Goal: Task Accomplishment & Management: Complete application form

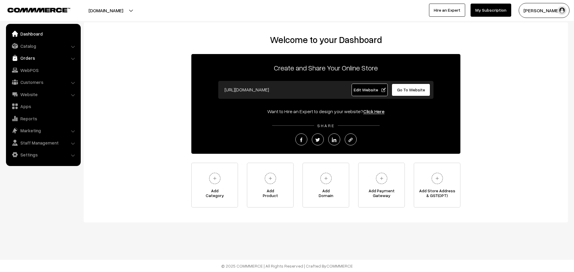
click at [25, 58] on link "Orders" at bounding box center [42, 58] width 71 height 11
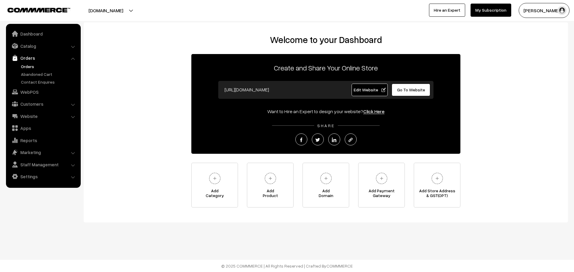
click at [27, 66] on link "Orders" at bounding box center [48, 66] width 59 height 6
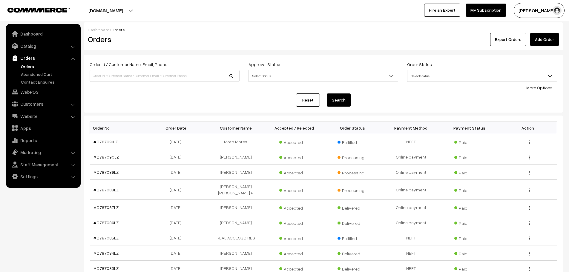
click at [545, 41] on link "Add Order" at bounding box center [544, 39] width 29 height 13
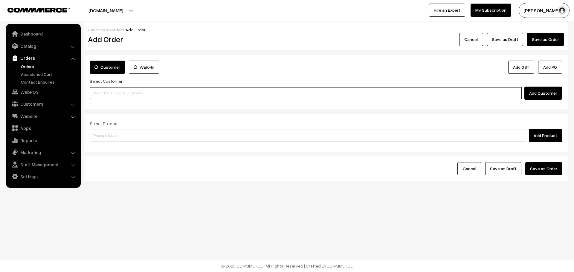
click at [186, 89] on input at bounding box center [306, 93] width 432 height 12
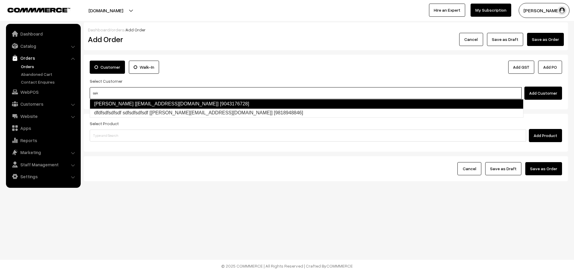
click at [218, 101] on link "Sakthi Rajendran [sakthikonvicted46@gmail.com] [9043176728]" at bounding box center [307, 104] width 434 height 10
type input "sak"
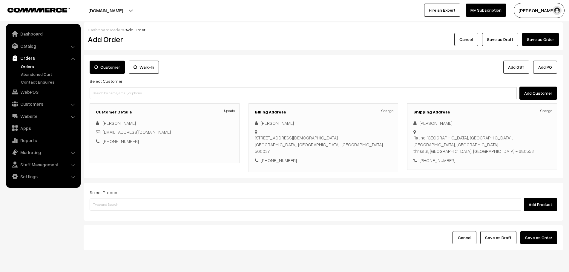
click at [552, 113] on link "Change" at bounding box center [547, 110] width 12 height 5
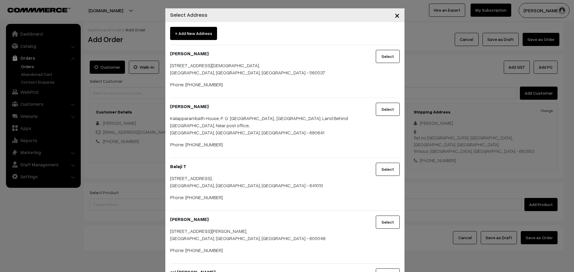
click at [379, 60] on button "Select" at bounding box center [388, 56] width 24 height 13
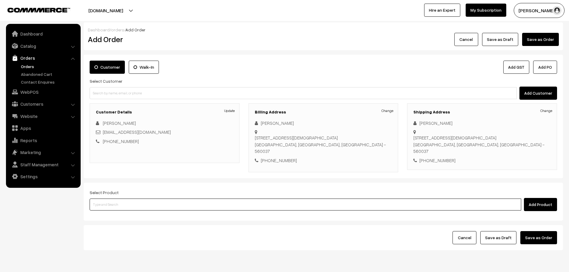
click at [246, 207] on input at bounding box center [306, 205] width 432 height 12
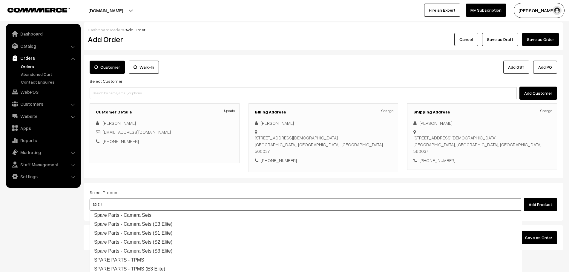
type input "S3 Elite"
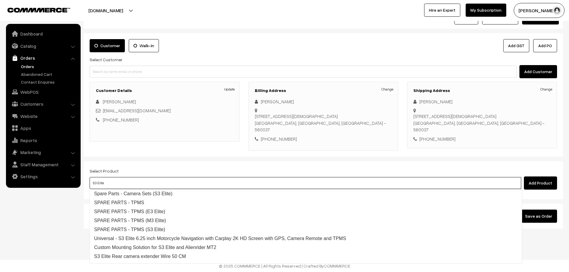
scroll to position [42, 0]
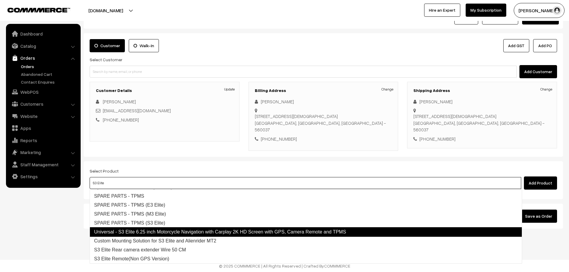
click at [211, 231] on link "Universal - S3 Elite 6.25 inch Motorcycle Navigation with Carplay 2K HD Screen …" at bounding box center [306, 232] width 433 height 10
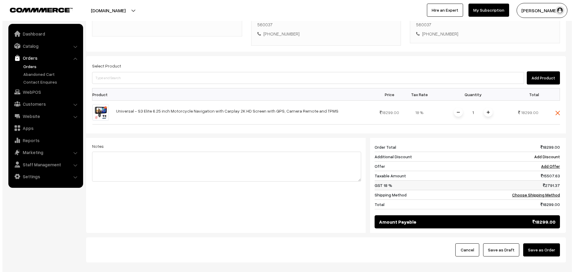
scroll to position [141, 0]
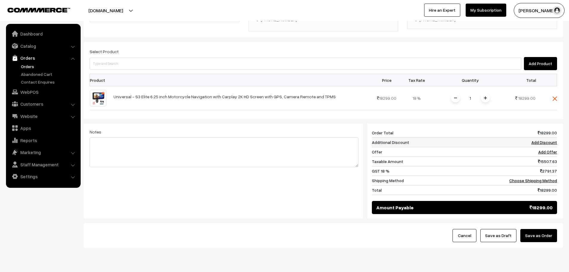
click at [549, 144] on link "Add Discount" at bounding box center [545, 142] width 26 height 5
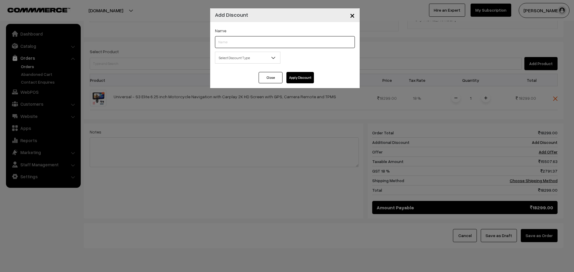
click at [282, 44] on input "text" at bounding box center [285, 42] width 140 height 12
click at [295, 42] on input "text" at bounding box center [285, 42] width 140 height 12
type input "B2B"
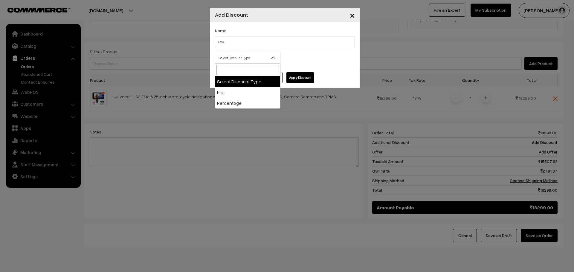
click at [250, 59] on span "Select Discount Type" at bounding box center [247, 58] width 65 height 10
select select "flat"
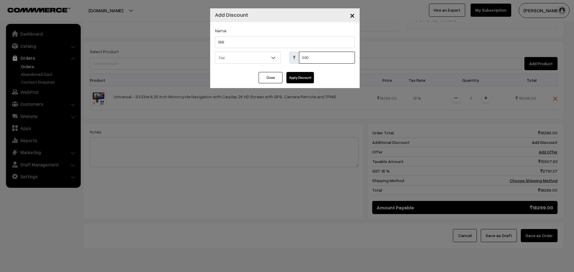
drag, startPoint x: 312, startPoint y: 56, endPoint x: 276, endPoint y: 56, distance: 36.2
click at [276, 56] on div "Select Discount Type Flat Percentage Flat 0.00 % 0.00" at bounding box center [284, 60] width 149 height 16
type input "3799"
click at [308, 78] on button "Apply Discount" at bounding box center [299, 77] width 27 height 11
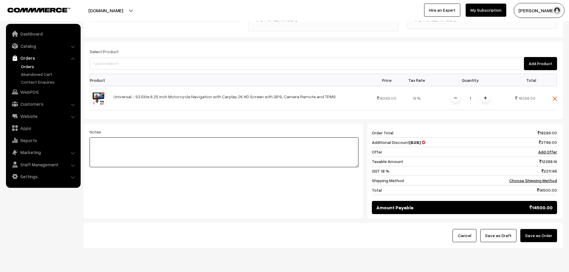
click at [243, 164] on textarea at bounding box center [224, 152] width 269 height 30
type textarea "BTM order"
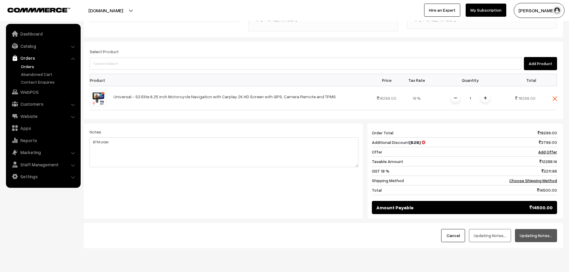
click at [542, 236] on button "Updating Notes…" at bounding box center [536, 235] width 42 height 13
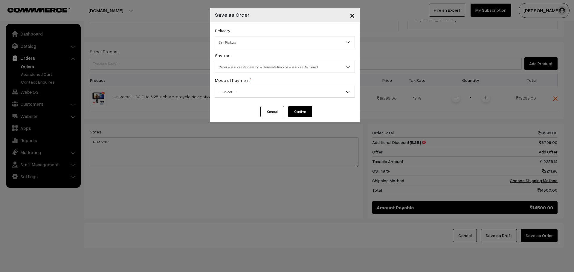
click at [283, 47] on span "Self Pickup" at bounding box center [284, 42] width 139 height 10
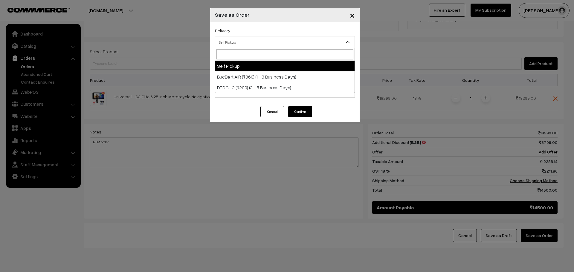
click at [290, 23] on div "Delivery Self Pickup BueDart AIR (₹360) (1 - 3 Business Days) DTDC L2 (₹200) (2…" at bounding box center [284, 64] width 149 height 84
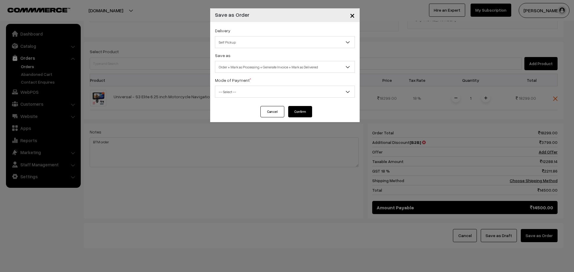
click at [272, 91] on span "-- Select --" at bounding box center [284, 92] width 139 height 10
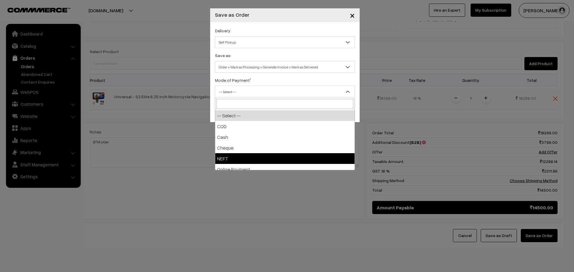
select select "4"
checkbox input "true"
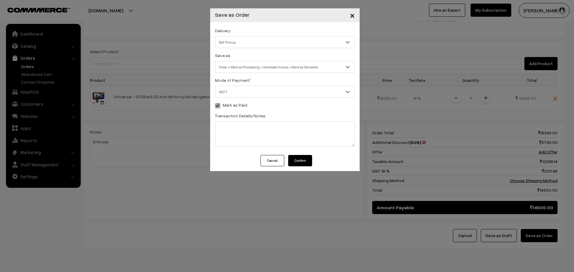
click at [256, 97] on span "NEFT" at bounding box center [284, 92] width 139 height 10
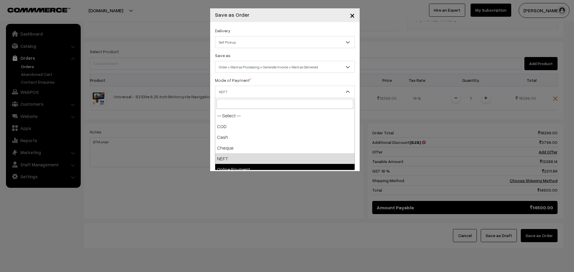
select select "5"
checkbox input "true"
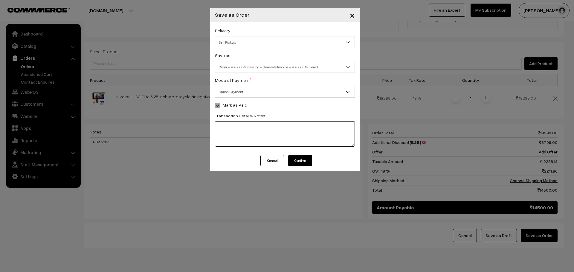
click at [259, 134] on textarea at bounding box center [285, 133] width 140 height 25
type textarea "Razor pay"
click at [314, 66] on span "Order + Mark as Processing + Generate Invoice + Mark as Delivered" at bounding box center [284, 67] width 139 height 10
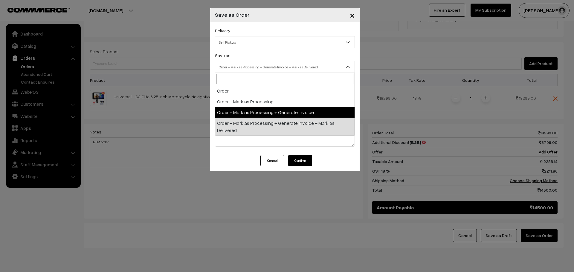
select select "3"
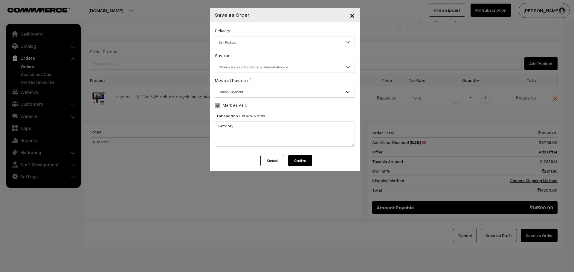
click at [299, 159] on button "Confirm" at bounding box center [300, 160] width 24 height 11
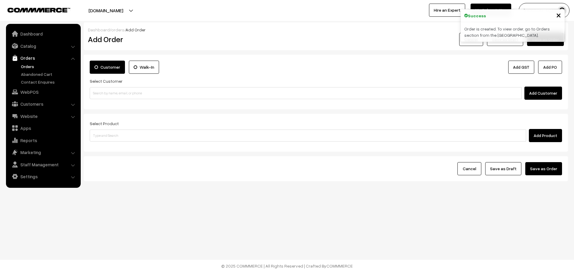
click at [25, 63] on link "Orders" at bounding box center [48, 66] width 59 height 6
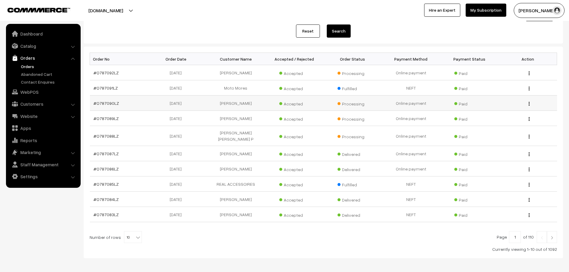
scroll to position [30, 0]
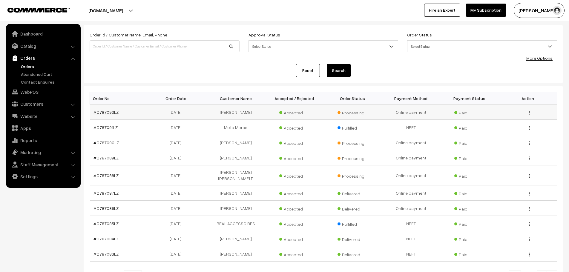
click at [104, 112] on link "#O787092LZ" at bounding box center [106, 112] width 25 height 5
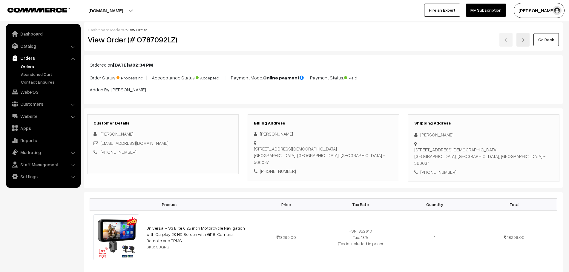
scroll to position [329, 0]
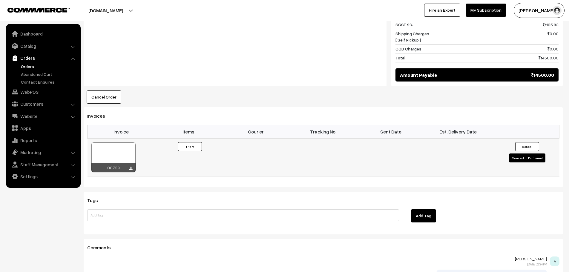
click at [129, 165] on div "00729" at bounding box center [113, 167] width 44 height 9
click at [132, 168] on icon at bounding box center [131, 169] width 4 height 4
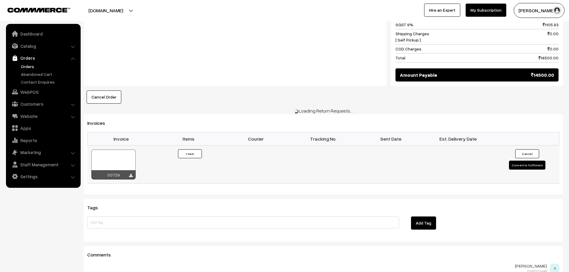
scroll to position [328, 0]
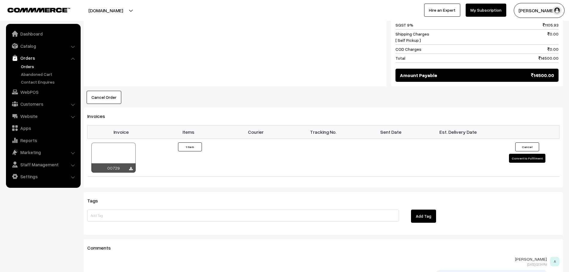
click at [28, 64] on link "Orders" at bounding box center [48, 66] width 59 height 6
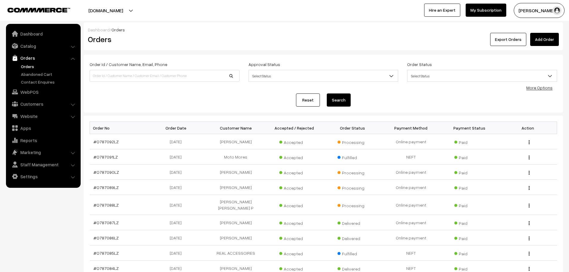
click at [29, 66] on link "Orders" at bounding box center [48, 66] width 59 height 6
click at [25, 48] on link "Catalog" at bounding box center [42, 46] width 71 height 11
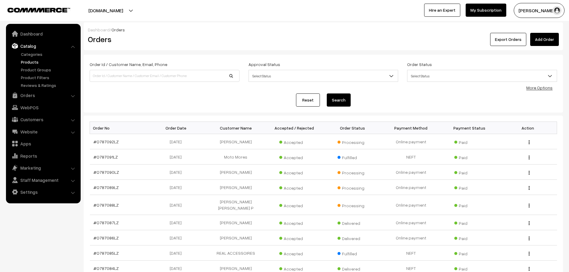
click at [30, 59] on link "Products" at bounding box center [48, 62] width 59 height 6
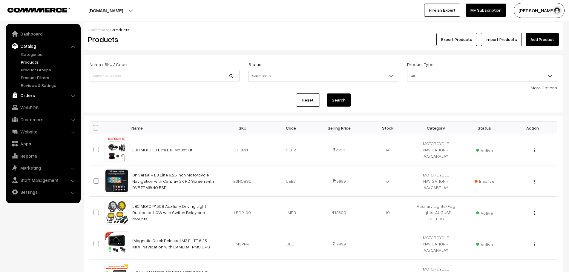
click at [30, 90] on link "Orders" at bounding box center [42, 95] width 71 height 11
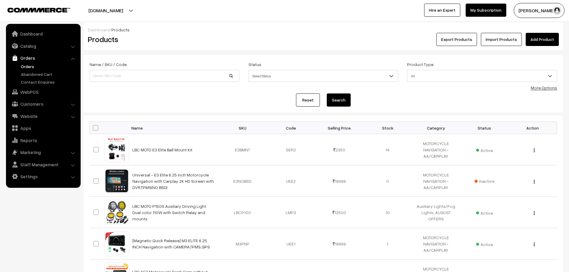
click at [32, 69] on link "Orders" at bounding box center [48, 66] width 59 height 6
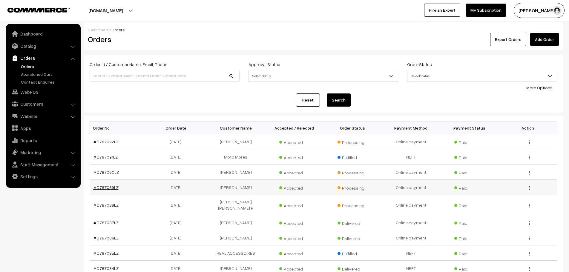
click at [110, 188] on link "#O787089LZ" at bounding box center [106, 187] width 25 height 5
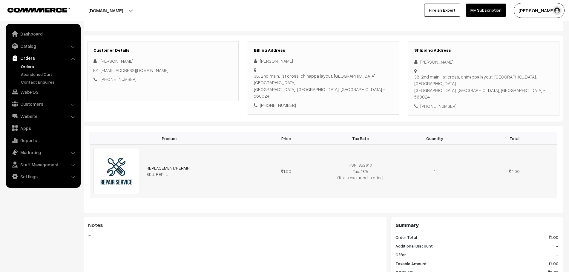
scroll to position [90, 0]
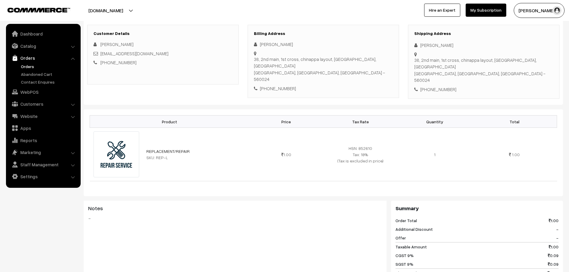
click at [25, 68] on link "Orders" at bounding box center [48, 66] width 59 height 6
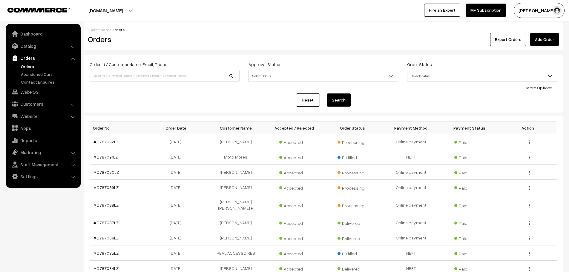
click at [542, 43] on link "Add Order" at bounding box center [544, 39] width 29 height 13
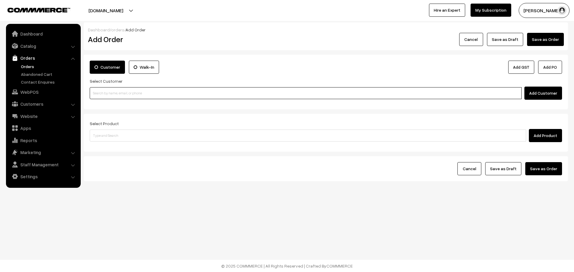
click at [142, 93] on input at bounding box center [306, 93] width 432 height 12
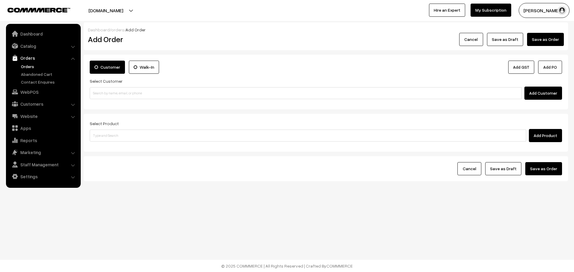
click at [137, 69] on label "Walk-In" at bounding box center [144, 67] width 30 height 13
click at [0, 0] on input "Walk-In" at bounding box center [0, 0] width 0 height 0
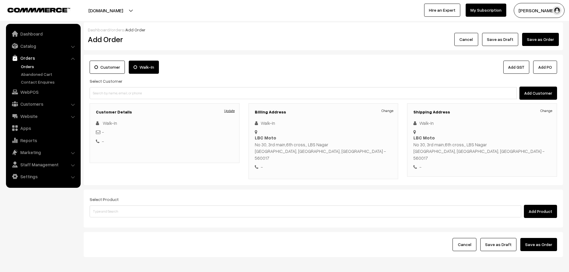
click at [235, 110] on link "Update" at bounding box center [229, 110] width 10 height 5
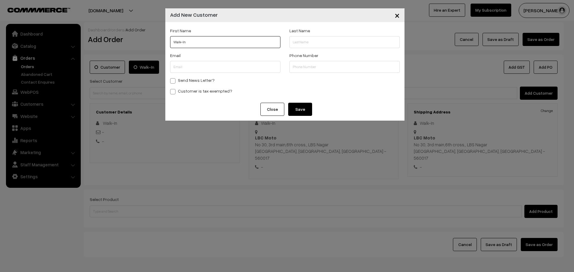
drag, startPoint x: 207, startPoint y: 42, endPoint x: 147, endPoint y: 39, distance: 59.8
click at [147, 39] on div "× Add New Customer First Name Walk-In Last Name Email Phone Number" at bounding box center [287, 136] width 574 height 272
click at [201, 40] on input "Walk-In" at bounding box center [225, 42] width 110 height 12
drag, startPoint x: 202, startPoint y: 42, endPoint x: 123, endPoint y: 40, distance: 78.6
click at [123, 40] on div "× Add New Customer First Name Walk-In Last Name Email Phone Number" at bounding box center [287, 136] width 574 height 272
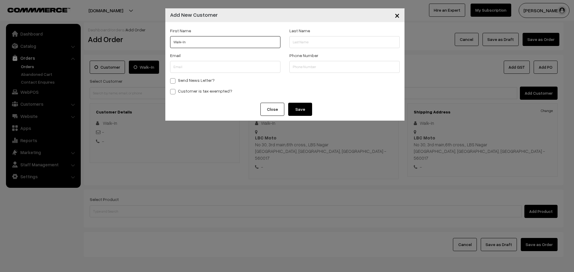
paste input "Shinto nk"
type input "Shinto nk"
click at [333, 74] on div "Phone Number" at bounding box center [344, 64] width 119 height 25
click at [332, 67] on input "text" at bounding box center [344, 67] width 110 height 12
paste input "83109 8276"
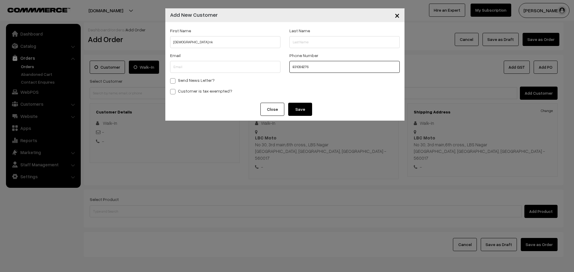
click at [300, 68] on input "83109 8276" at bounding box center [344, 67] width 110 height 12
click at [317, 68] on input "831098276" at bounding box center [344, 67] width 110 height 12
type input "8310982765"
click at [304, 109] on button "Save" at bounding box center [300, 109] width 24 height 13
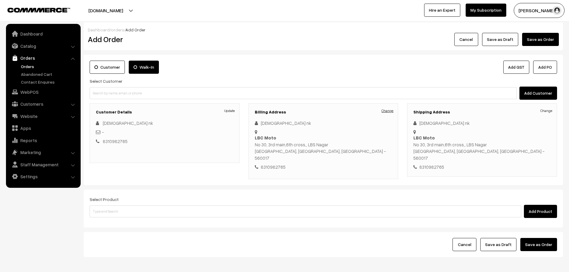
click at [392, 111] on link "Change" at bounding box center [388, 110] width 12 height 5
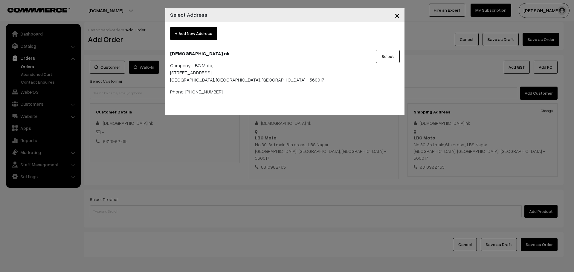
click at [203, 36] on span "+ Add New Address" at bounding box center [193, 33] width 47 height 13
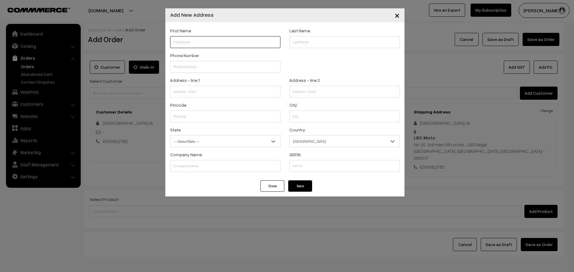
click at [203, 40] on input "text" at bounding box center [225, 42] width 110 height 12
drag, startPoint x: 178, startPoint y: 40, endPoint x: 150, endPoint y: 37, distance: 28.9
click at [150, 37] on div "× Add New Address First Name shint Last Name Phone Number Landmark" at bounding box center [287, 136] width 574 height 272
type input "t"
type input "Shinto"
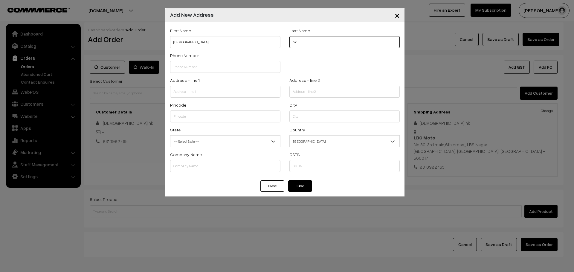
type input "nk"
click at [188, 65] on input "text" at bounding box center [225, 67] width 110 height 12
paste input "83109 8276"
click at [182, 68] on input "83109 8276" at bounding box center [225, 67] width 110 height 12
click at [205, 68] on input "831098276" at bounding box center [225, 67] width 110 height 12
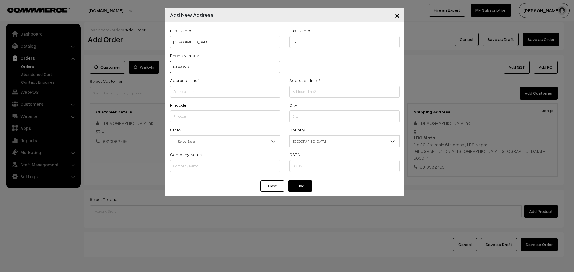
type input "8310982765"
click at [222, 92] on input "text" at bounding box center [225, 92] width 110 height 12
paste input "Pareek's Apartment, House no.08, 1st floor, 6th Cross Road, Lakshmi Layout, MCH…"
drag, startPoint x: 264, startPoint y: 93, endPoint x: 303, endPoint y: 94, distance: 38.9
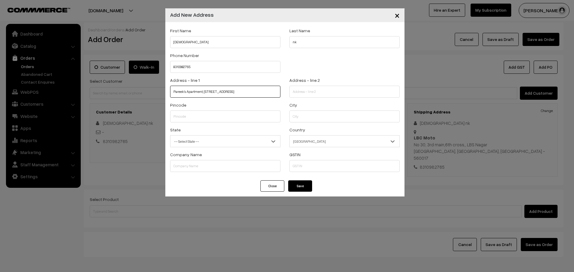
click at [303, 94] on div "Address - line 1 Pareek's Apartment, House no.08, 1st floor, 6th Cross Road, La…" at bounding box center [285, 89] width 238 height 25
click at [221, 94] on input "Pareek's Apartment, House no.08, 1st floor, 6th Cross Road, Lakshmi Layout, MCH…" at bounding box center [225, 92] width 110 height 12
drag, startPoint x: 219, startPoint y: 93, endPoint x: 321, endPoint y: 99, distance: 102.1
click at [321, 99] on div "Address - line 1 Pareek's Apartment, House no.08, 1st floor, 6th Cross Road, La…" at bounding box center [285, 89] width 238 height 25
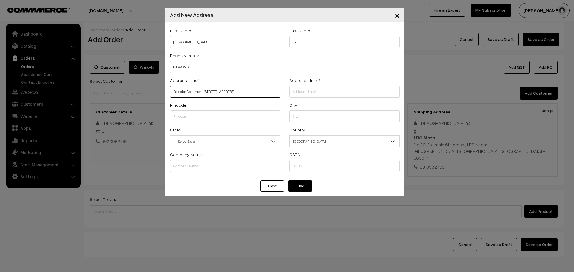
type input "Pareek's Apartment, House no.08, 1st floor, 6th Cross Road,"
click at [343, 95] on input "text" at bounding box center [344, 92] width 110 height 12
paste input "Lakshmi Layout, MCHS Colony, Stage 2"
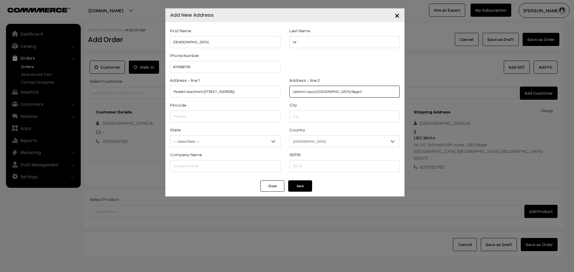
type input "Lakshmi Layout, MCHS Colony, Stage 2"
click at [181, 122] on input "text" at bounding box center [225, 117] width 110 height 12
type input "560076"
select select "Karnataka"
click at [379, 187] on div "Close Continue" at bounding box center [284, 189] width 239 height 16
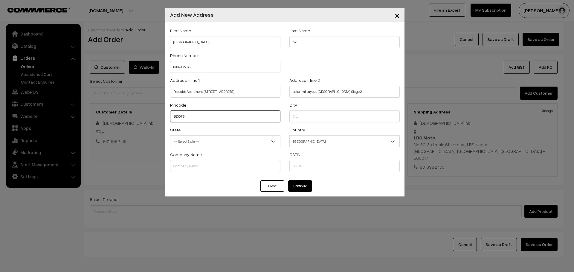
click at [248, 119] on input "560076" at bounding box center [225, 117] width 110 height 12
type input "560076"
click at [263, 134] on div "State -- Select State -- Andaman & Nicobar Islands Andhra Pradesh Arunachal Pra…" at bounding box center [225, 136] width 110 height 21
click at [325, 120] on input "text" at bounding box center [344, 117] width 110 height 12
type input "Bangalore"
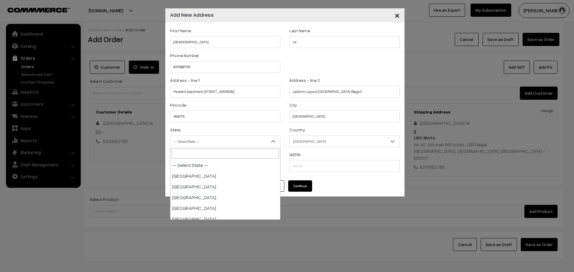
click at [233, 138] on span "-- Select State --" at bounding box center [225, 141] width 110 height 10
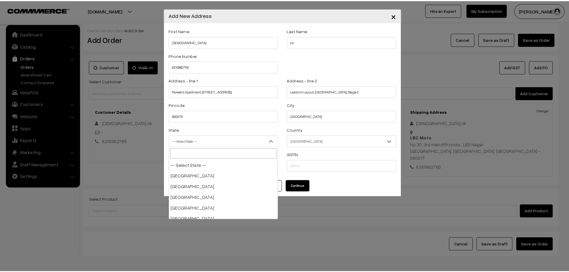
scroll to position [161, 0]
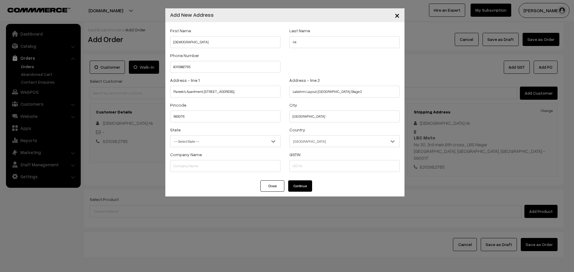
click at [304, 186] on button "Continue" at bounding box center [300, 186] width 24 height 11
select select
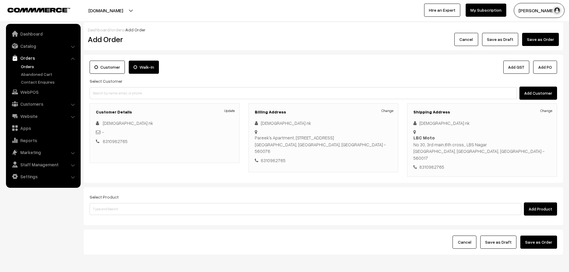
click at [547, 106] on div "Shipping Address Change Shinto nk LBC Moto No 30, 3rd main,6th cross,, LBS Naga…" at bounding box center [482, 140] width 150 height 74
click at [547, 111] on link "Change" at bounding box center [547, 110] width 12 height 5
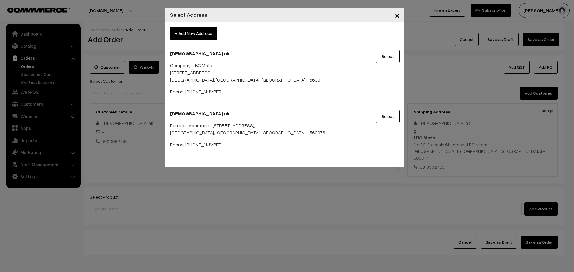
click at [377, 118] on button "Select" at bounding box center [388, 116] width 24 height 13
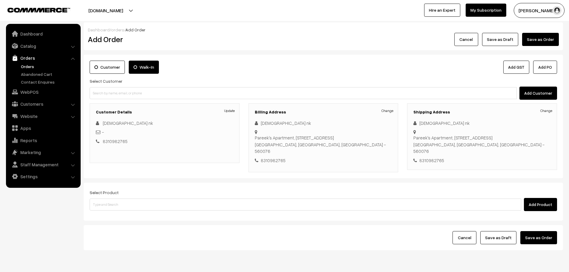
click at [385, 111] on link "Change" at bounding box center [388, 110] width 12 height 5
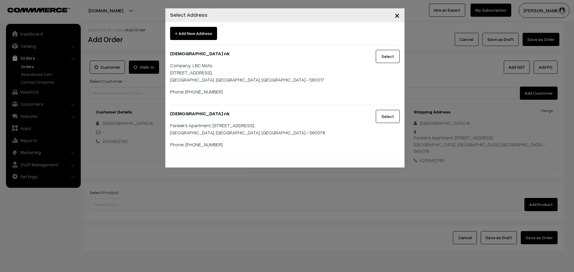
click at [265, 175] on div "× Select Address + Add New Address Shinto nk Company: LBC Moto, No 30, 3rd main…" at bounding box center [287, 136] width 574 height 272
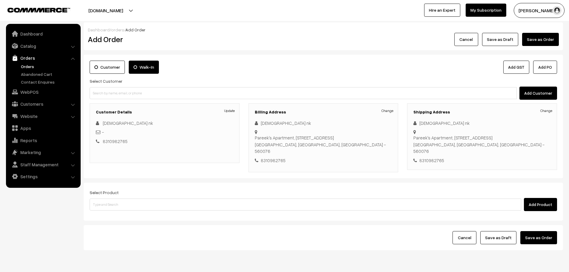
drag, startPoint x: 135, startPoint y: 140, endPoint x: 103, endPoint y: 144, distance: 32.8
click at [103, 144] on div "8310982765" at bounding box center [164, 141] width 137 height 7
copy link "8310982765"
click at [77, 104] on link "Customers" at bounding box center [42, 104] width 71 height 11
click at [389, 111] on link "Change" at bounding box center [388, 110] width 12 height 5
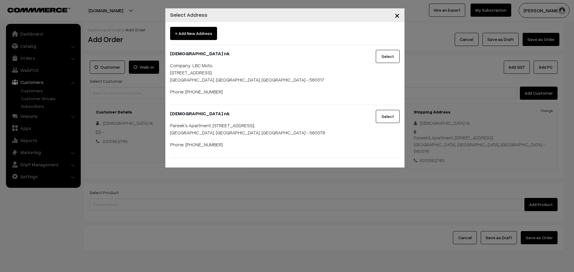
click at [198, 29] on span "+ Add New Address" at bounding box center [193, 33] width 47 height 13
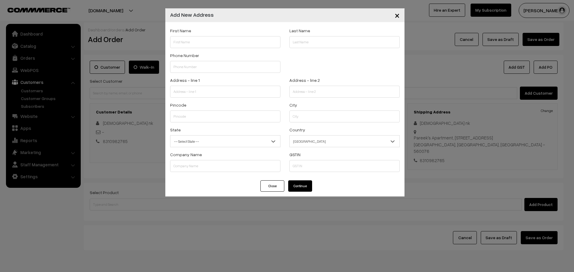
click at [267, 187] on button "Close" at bounding box center [272, 186] width 24 height 11
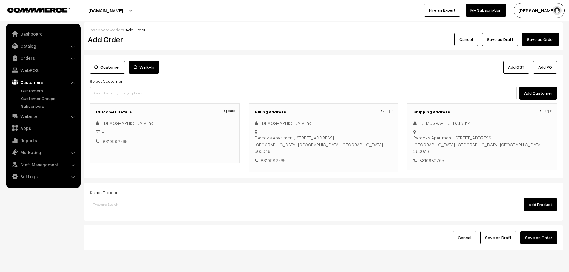
click at [362, 202] on input at bounding box center [306, 205] width 432 height 12
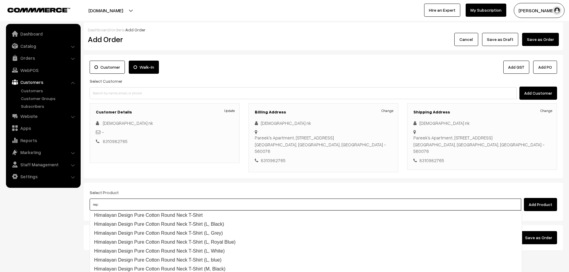
type input "repl"
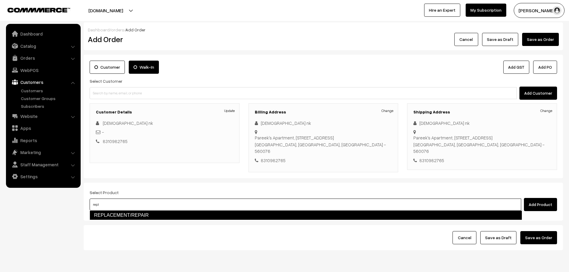
click at [218, 214] on link "REPLACEMENT/REPAIR" at bounding box center [306, 216] width 433 height 10
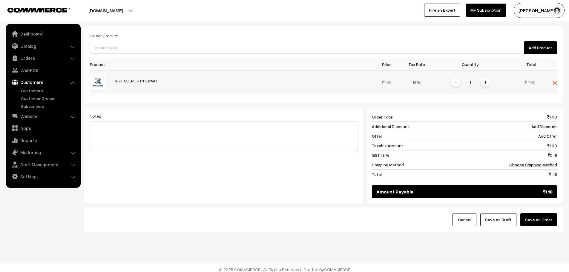
scroll to position [160, 0]
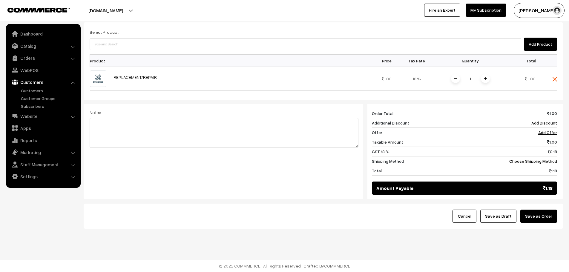
click at [548, 216] on button "Save as Order" at bounding box center [539, 216] width 37 height 13
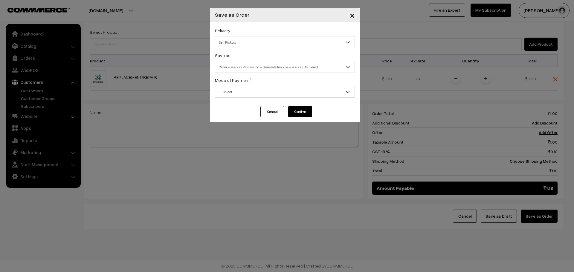
click at [324, 45] on span "Self Pickup" at bounding box center [284, 42] width 139 height 10
click at [325, 33] on div "Delivery Self Pickup BueDart AIR (₹360) (1 - 3 Business Days) DTDC L2 (₹200) (2…" at bounding box center [285, 37] width 140 height 21
click at [266, 117] on button "Cancel" at bounding box center [272, 111] width 24 height 11
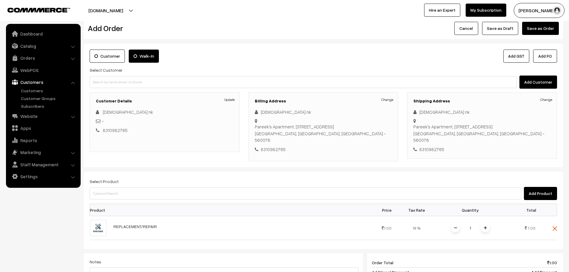
scroll to position [0, 0]
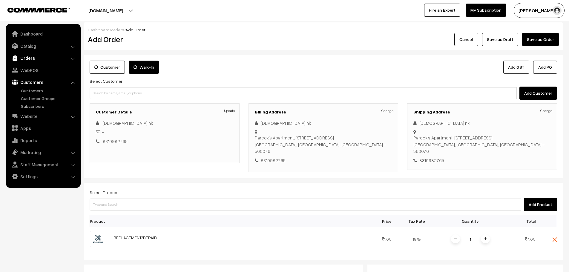
click at [29, 57] on link "Orders" at bounding box center [42, 58] width 71 height 11
click at [24, 68] on link "Orders" at bounding box center [48, 66] width 59 height 6
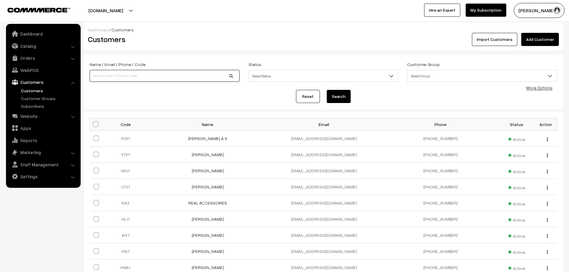
click at [201, 74] on input at bounding box center [165, 76] width 150 height 12
paste input "8310982765"
type input "8310982765"
click at [327, 90] on button "Search" at bounding box center [339, 96] width 24 height 13
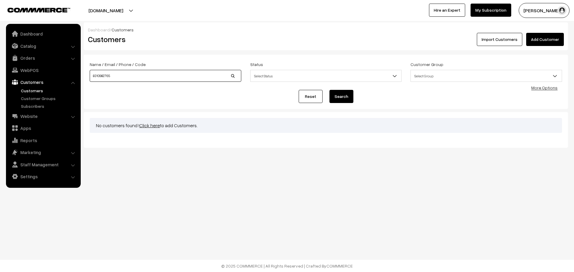
click at [118, 73] on input "8310982765" at bounding box center [166, 76] width 152 height 12
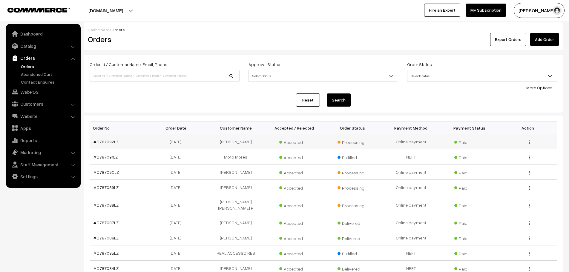
drag, startPoint x: 93, startPoint y: 144, endPoint x: 138, endPoint y: 147, distance: 45.2
click at [138, 147] on td "#O787092LZ" at bounding box center [119, 141] width 59 height 15
copy link "#O787092LZ"
